Goal: Information Seeking & Learning: Learn about a topic

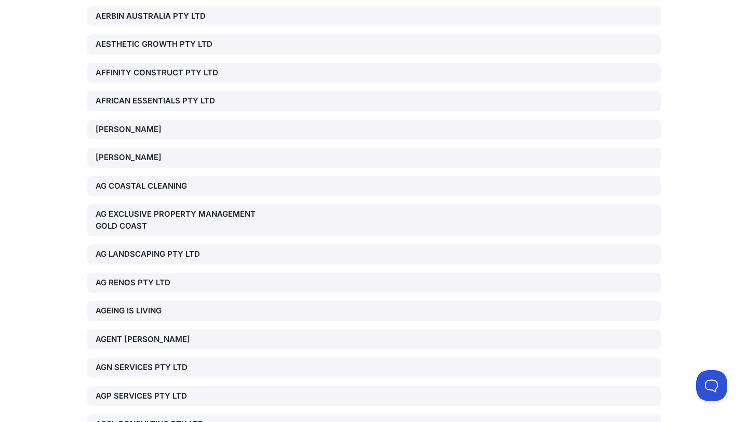
scroll to position [8965, 0]
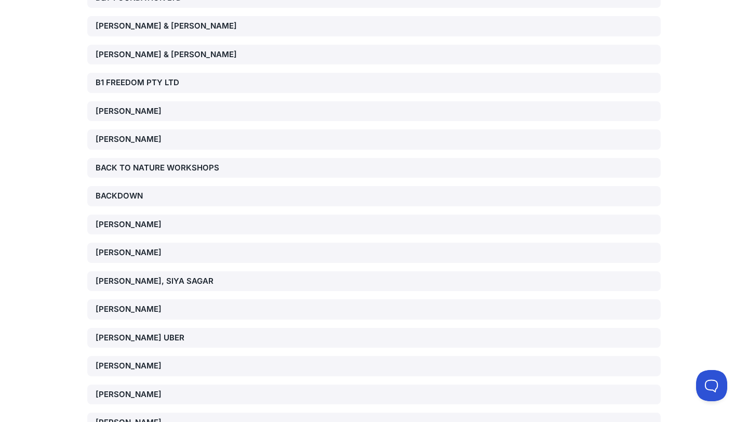
click at [150, 275] on div "[PERSON_NAME], SIYA SAGAR" at bounding box center [187, 281] width 183 height 12
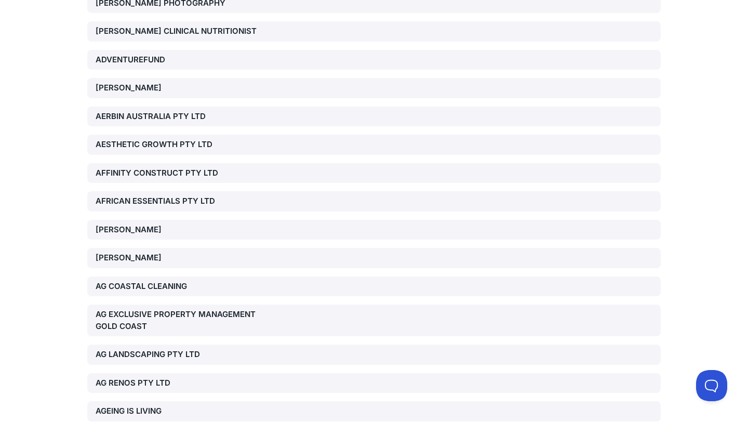
scroll to position [90164, 0]
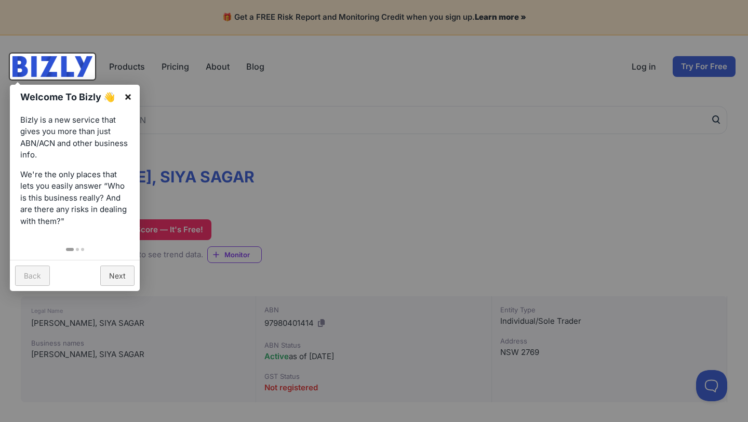
click at [132, 97] on link "×" at bounding box center [127, 96] width 23 height 23
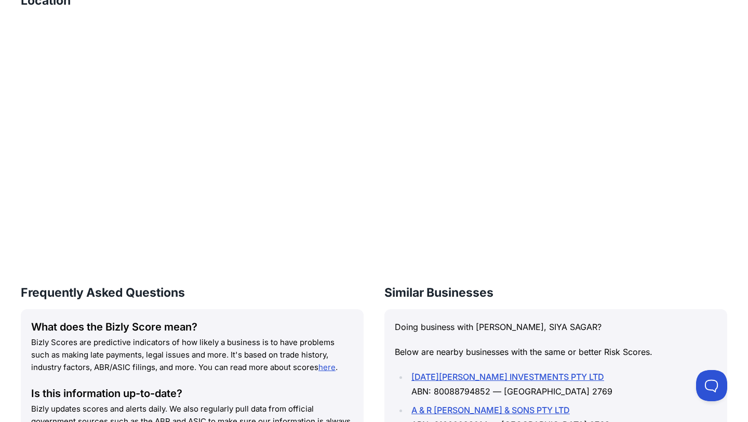
scroll to position [557, 0]
